Goal: Task Accomplishment & Management: Manage account settings

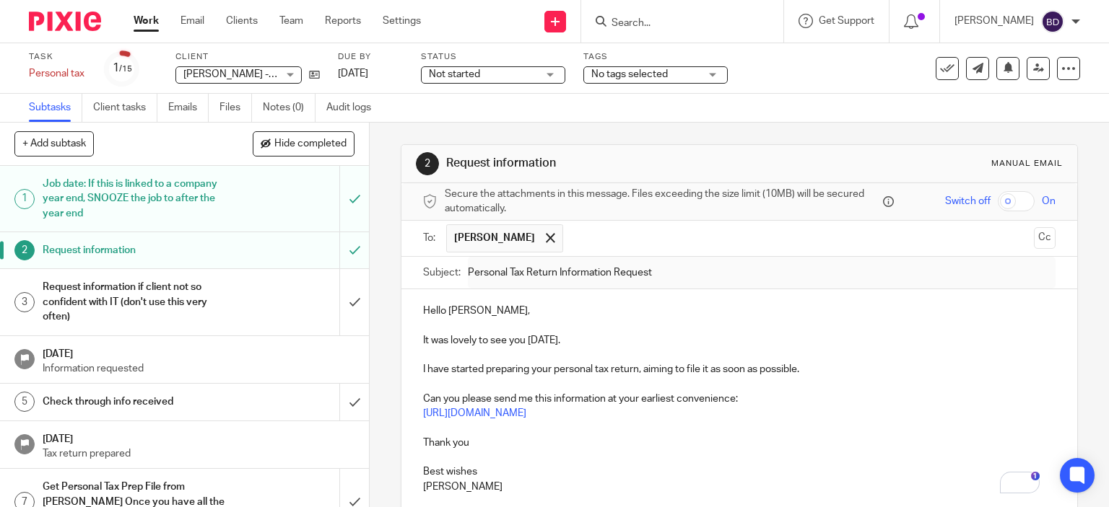
scroll to position [124, 0]
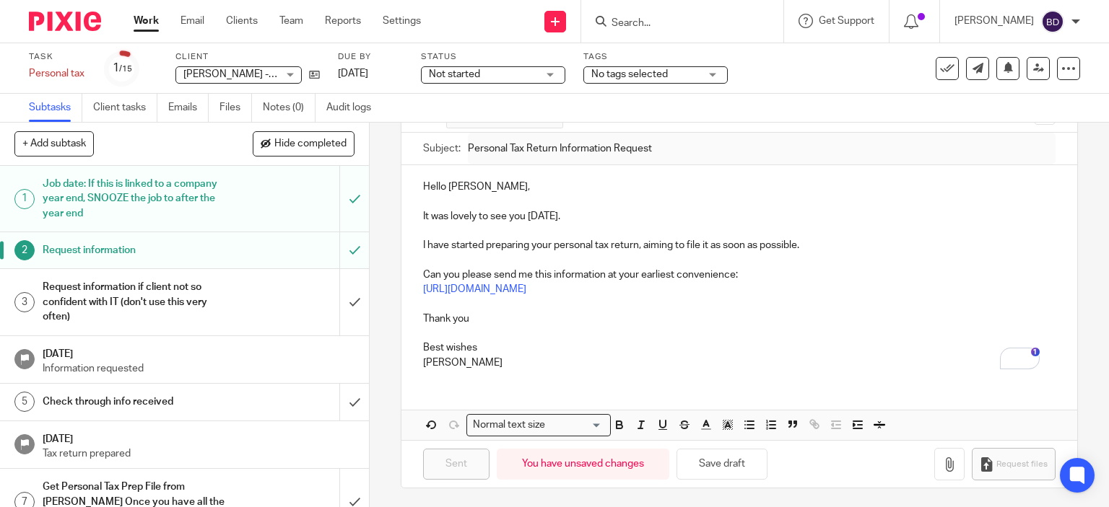
click at [145, 18] on link "Work" at bounding box center [146, 21] width 25 height 14
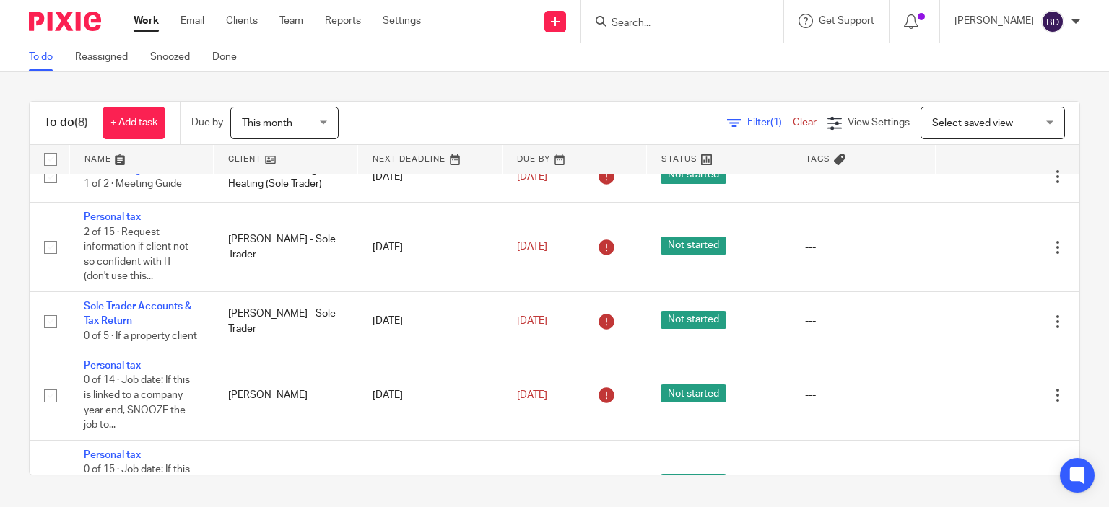
scroll to position [39, 0]
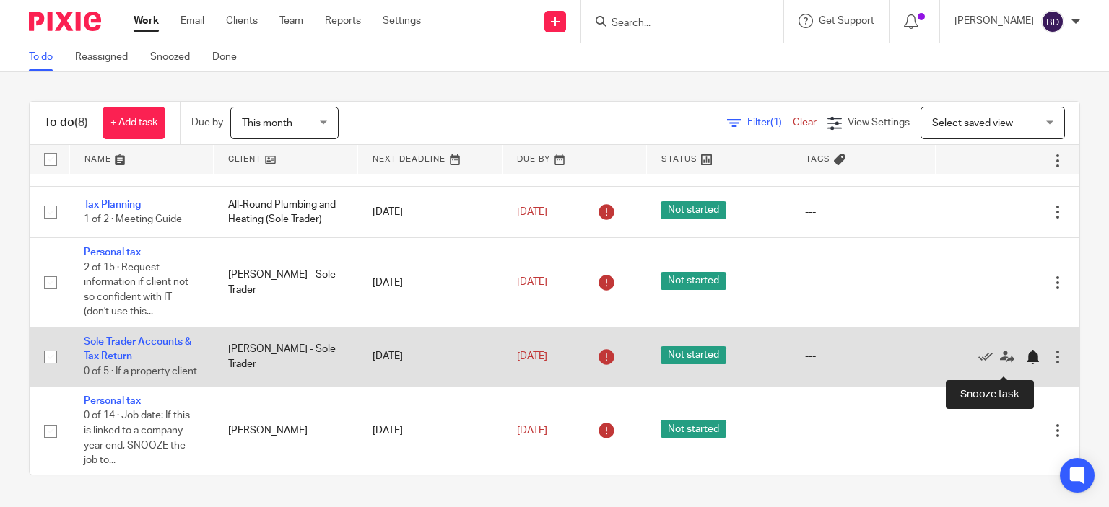
click at [1025, 364] on div at bounding box center [1032, 357] width 14 height 14
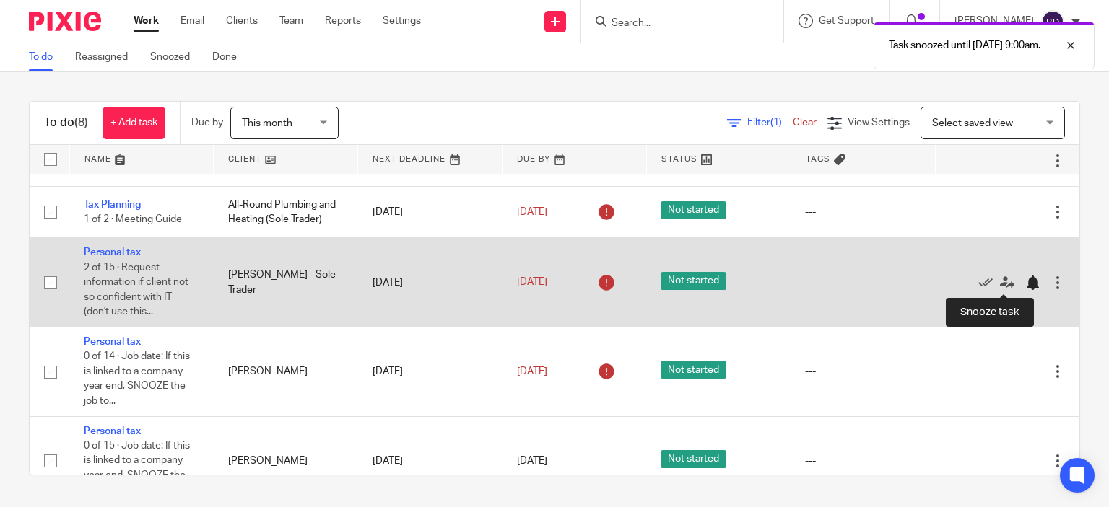
click at [1025, 279] on div at bounding box center [1032, 283] width 14 height 14
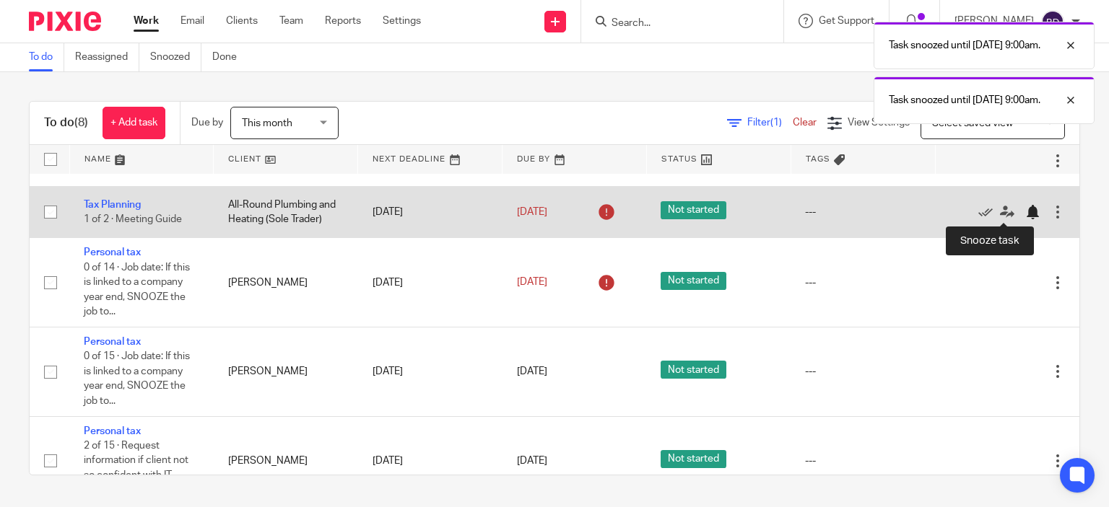
click at [1025, 210] on div at bounding box center [1032, 212] width 14 height 14
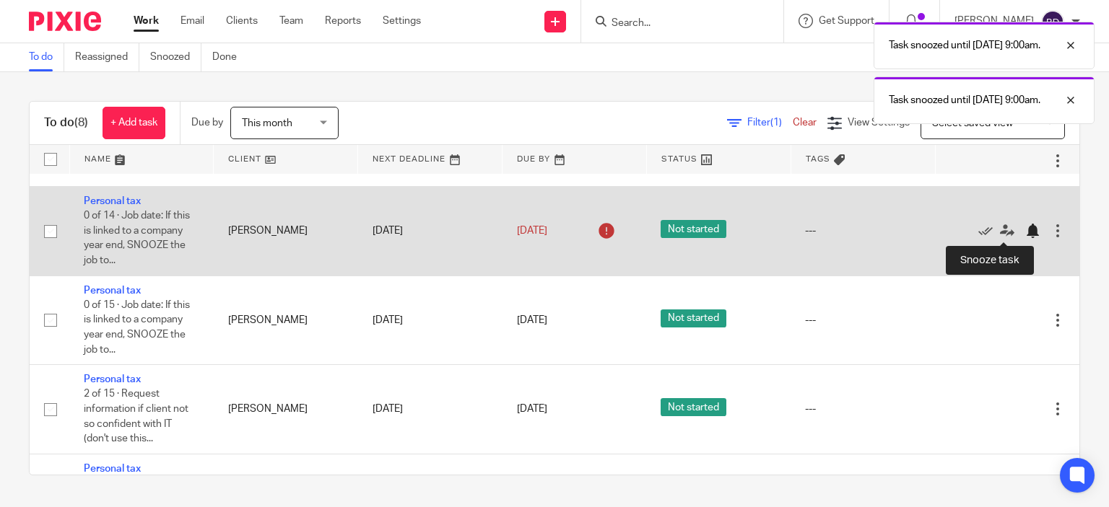
click at [1025, 230] on div at bounding box center [1032, 231] width 14 height 14
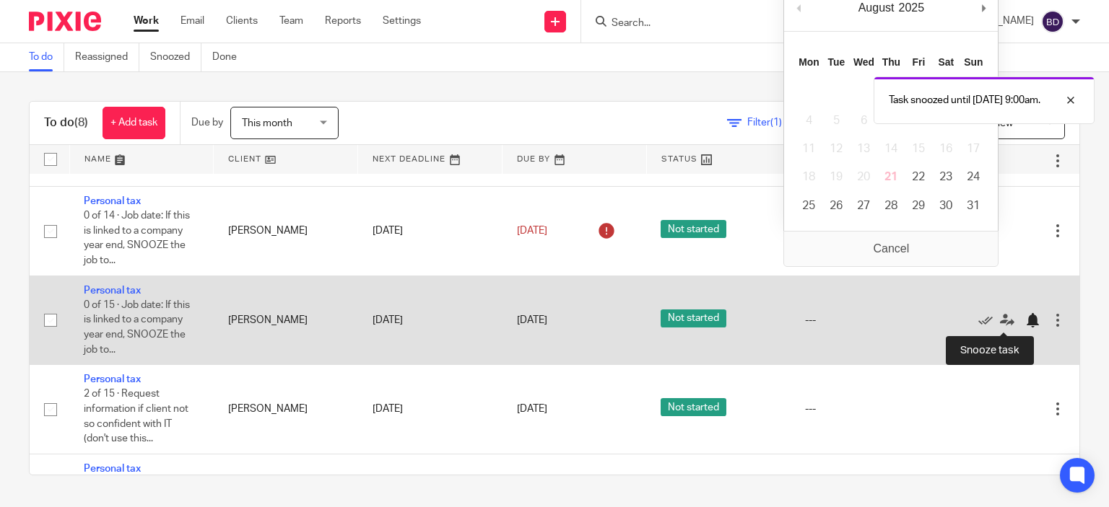
click at [1025, 320] on div at bounding box center [1032, 320] width 14 height 14
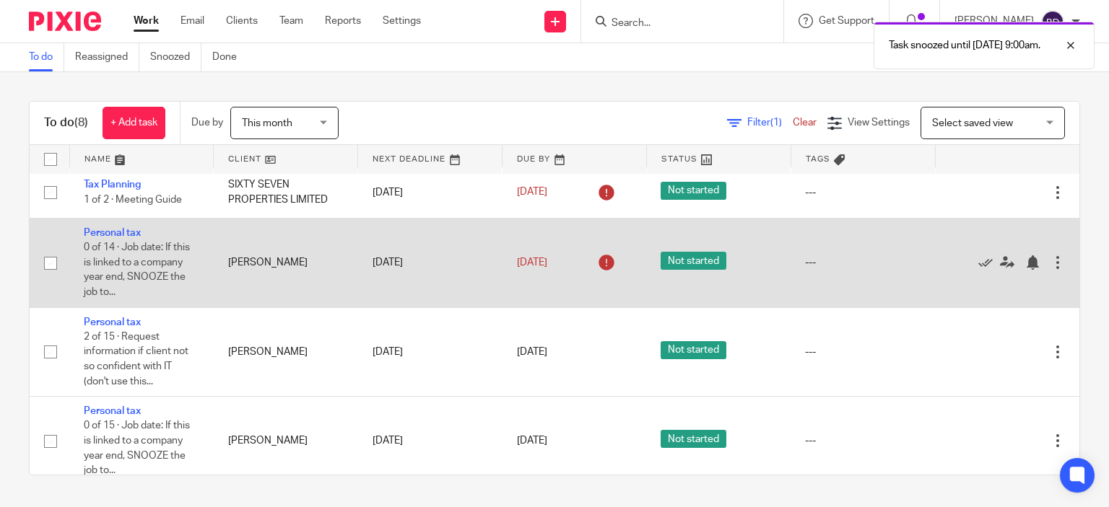
scroll to position [0, 0]
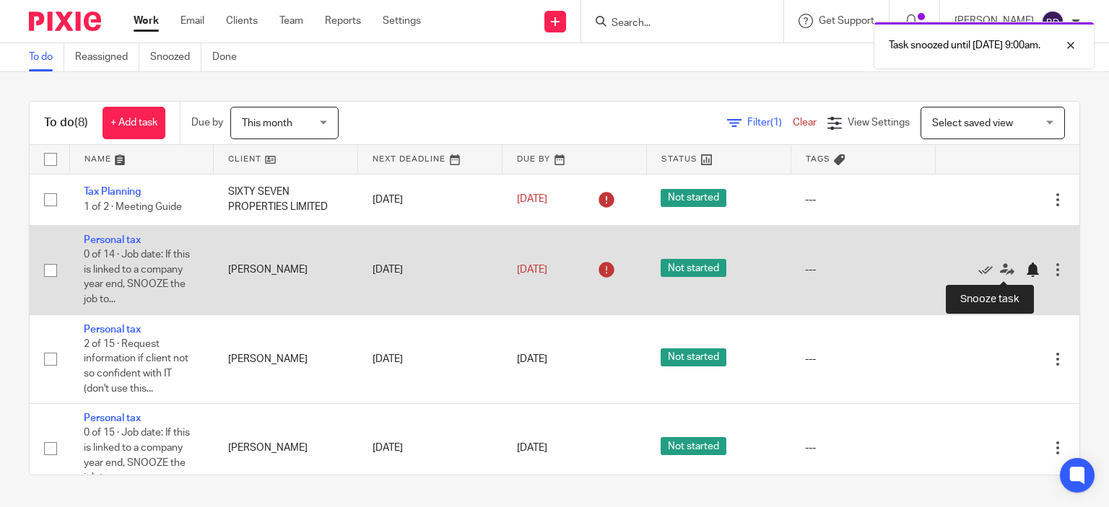
click at [1025, 270] on div at bounding box center [1032, 270] width 14 height 14
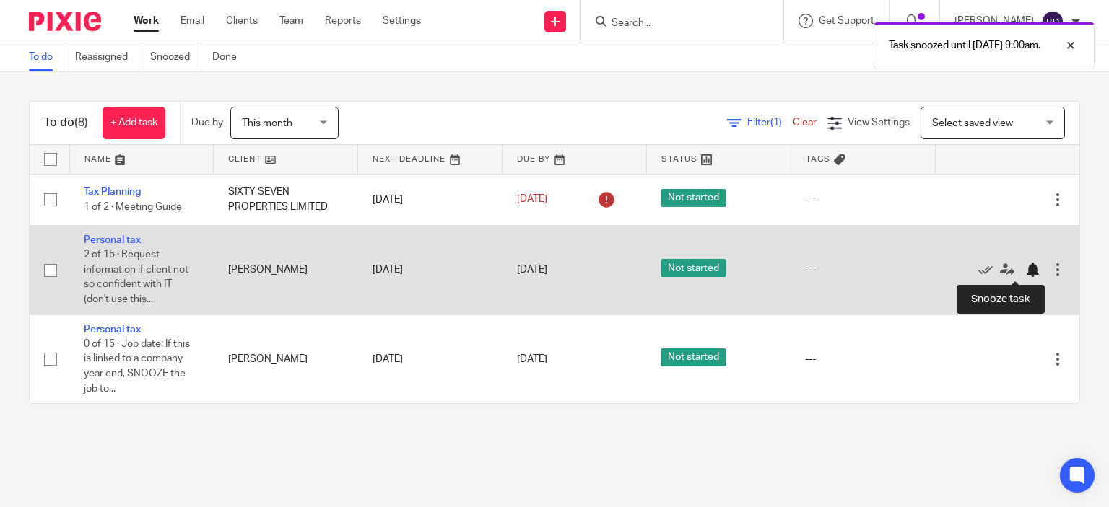
click at [1025, 271] on div at bounding box center [1032, 270] width 14 height 14
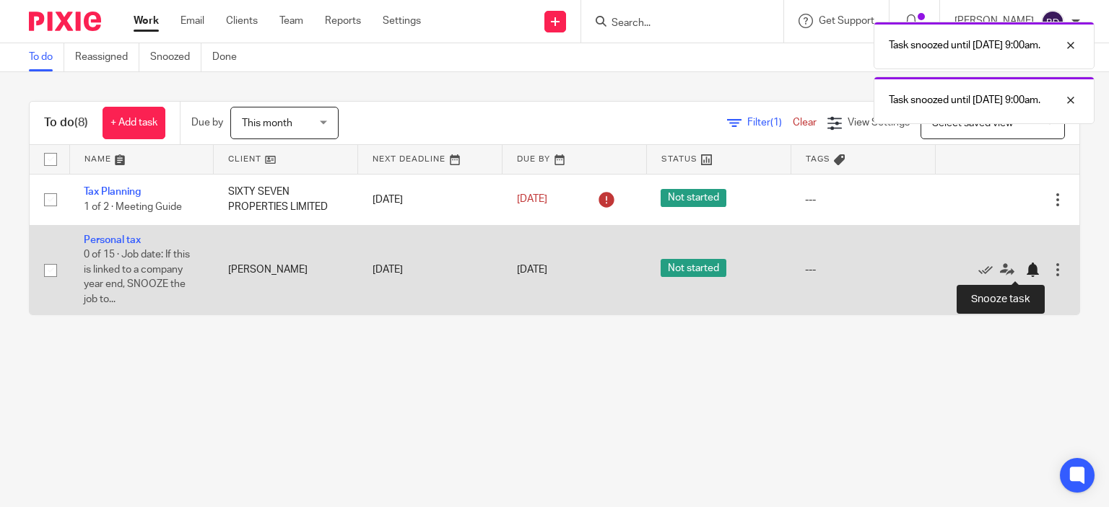
click at [1025, 271] on div at bounding box center [1032, 270] width 14 height 14
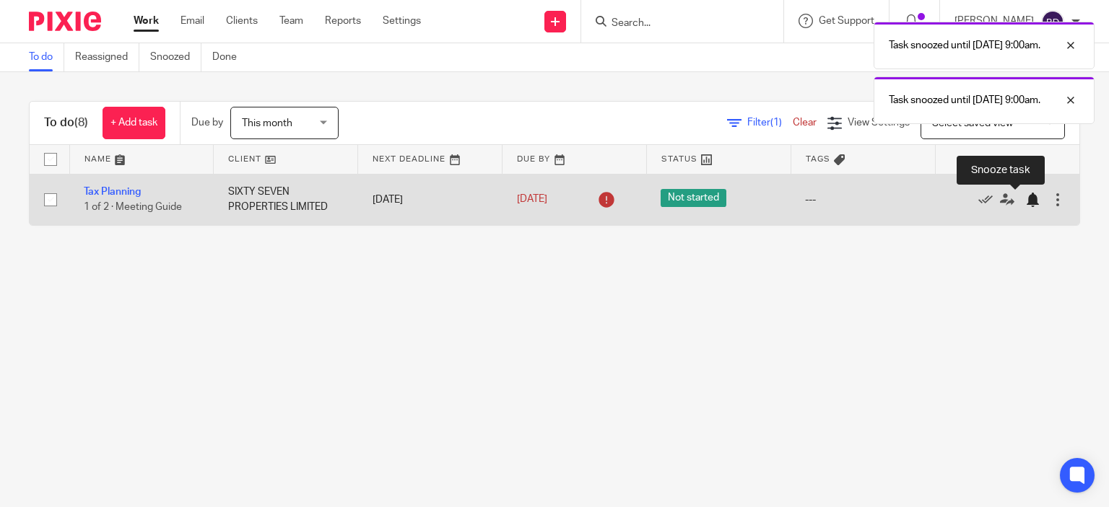
click at [1025, 199] on div at bounding box center [1032, 200] width 14 height 14
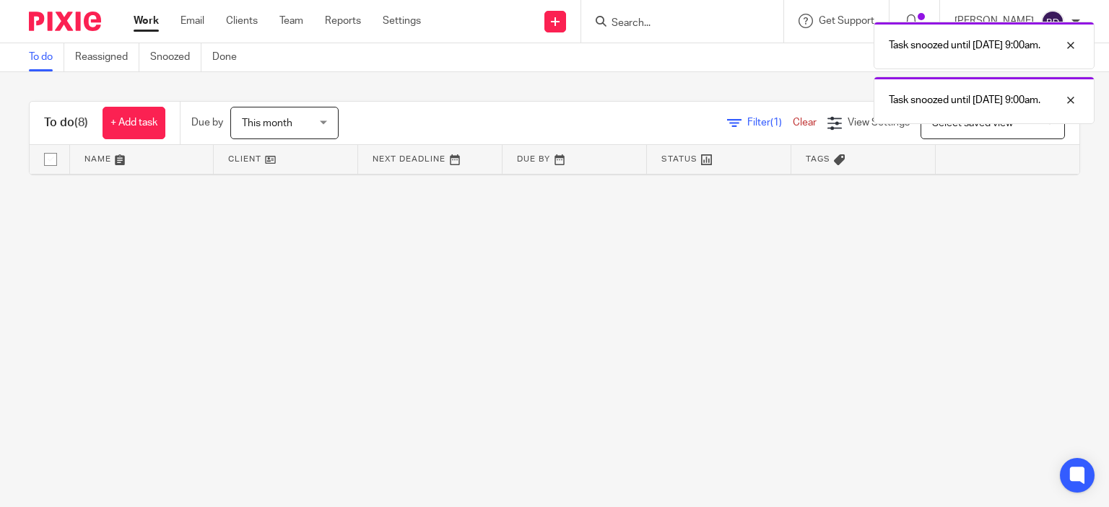
click at [152, 28] on link "Work" at bounding box center [146, 21] width 25 height 14
